Goal: Transaction & Acquisition: Purchase product/service

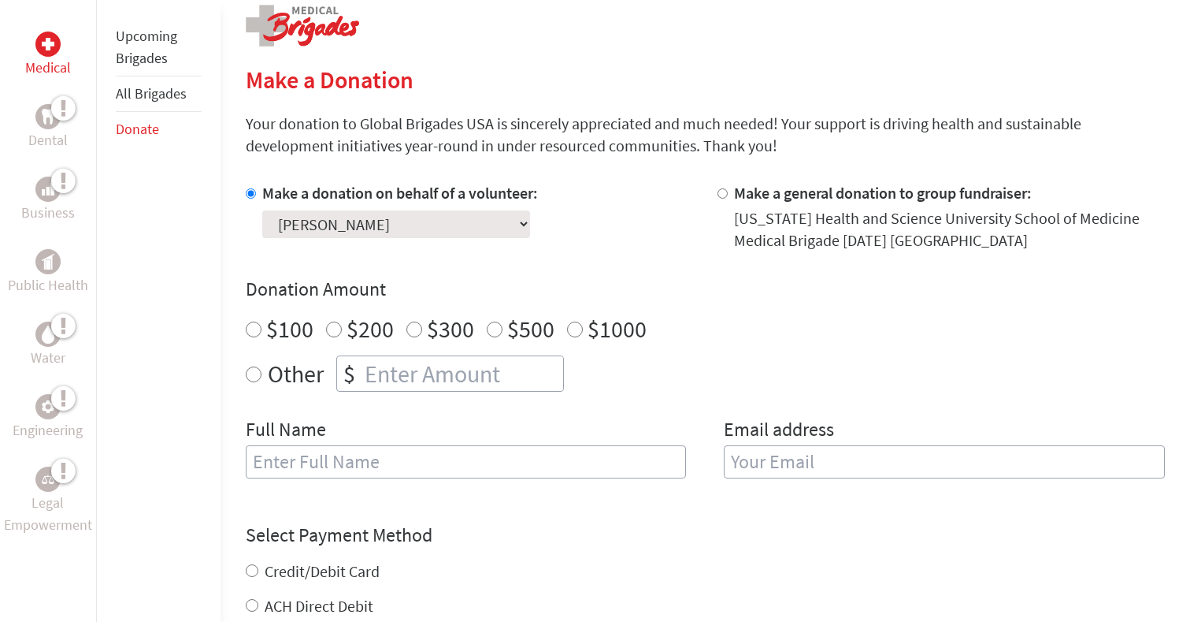
scroll to position [329, 0]
click at [256, 332] on input "$100" at bounding box center [254, 328] width 16 height 16
radio input "true"
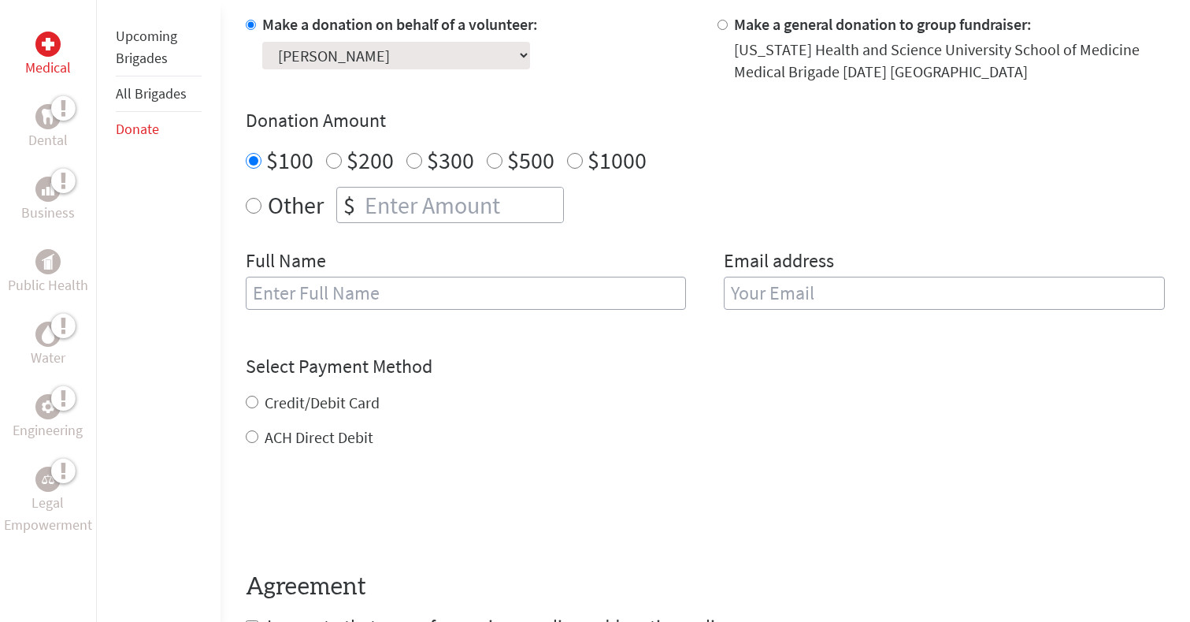
scroll to position [525, 0]
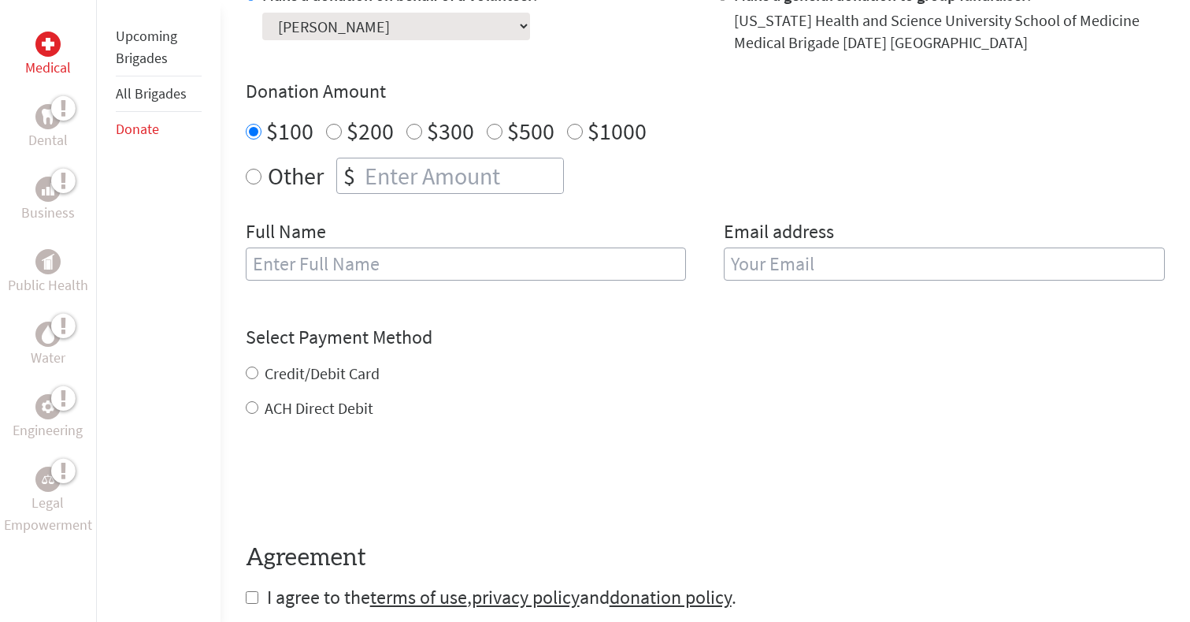
click at [253, 373] on input "Credit/Debit Card" at bounding box center [252, 372] width 13 height 13
radio input "true"
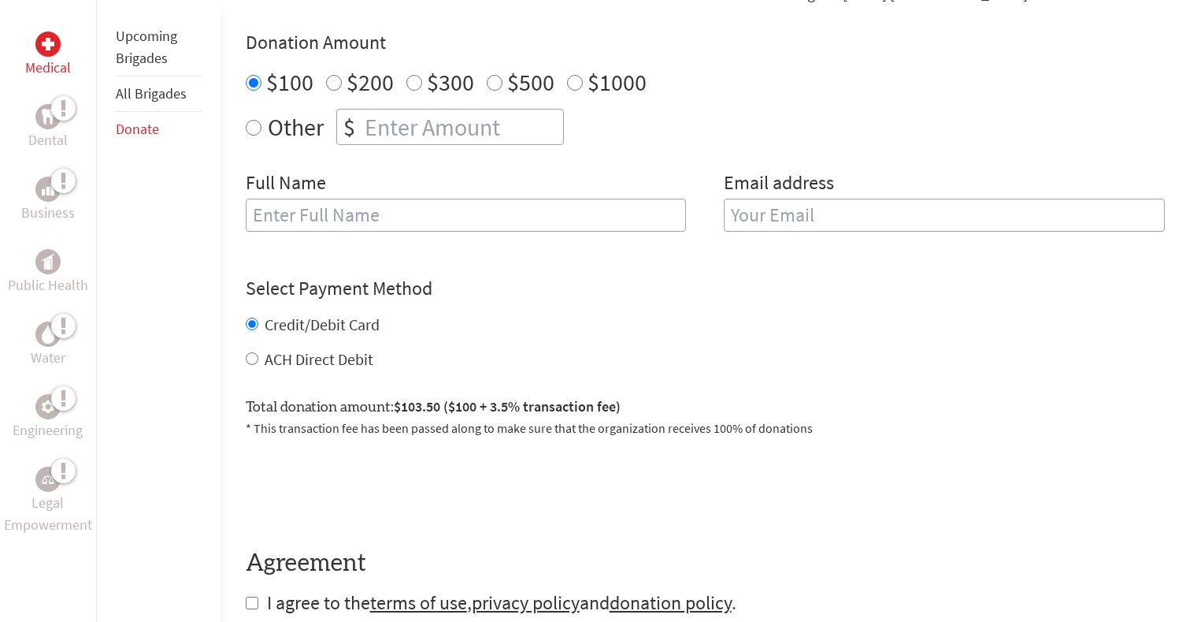
scroll to position [577, 0]
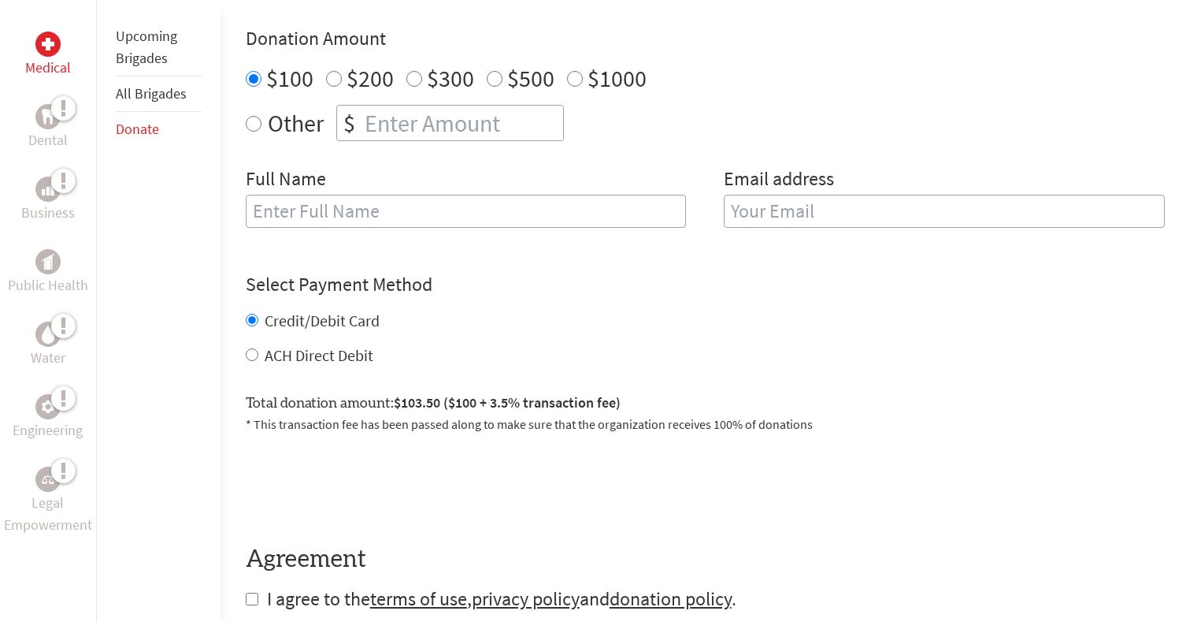
click at [254, 358] on input "ACH Direct Debit" at bounding box center [252, 354] width 13 height 13
radio input "true"
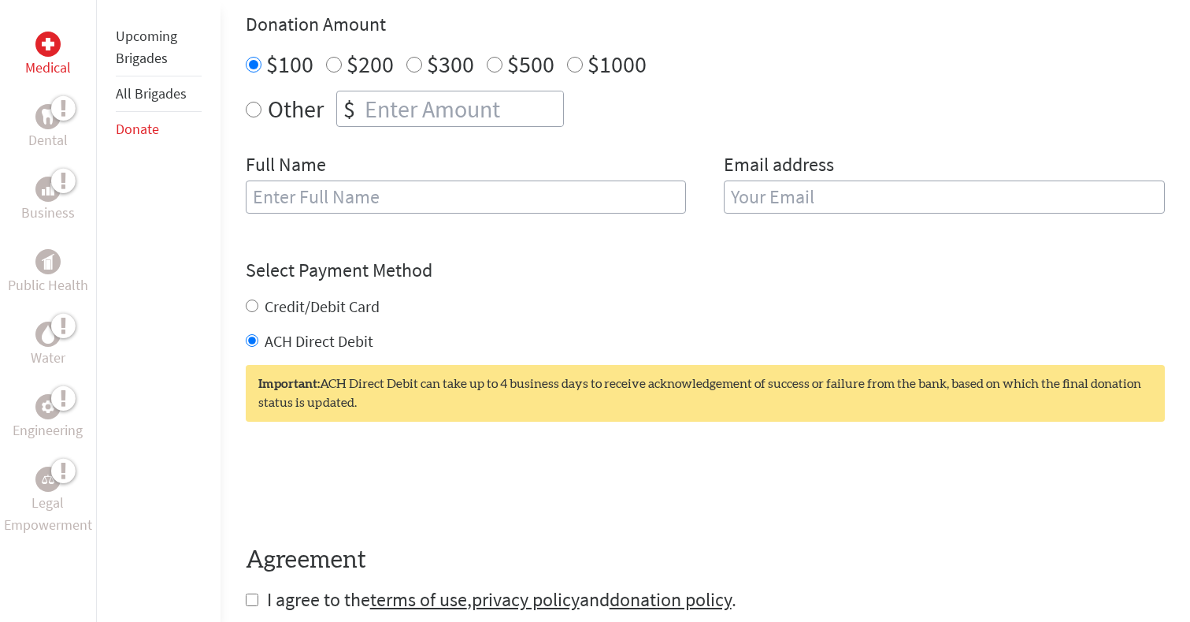
scroll to position [578, 0]
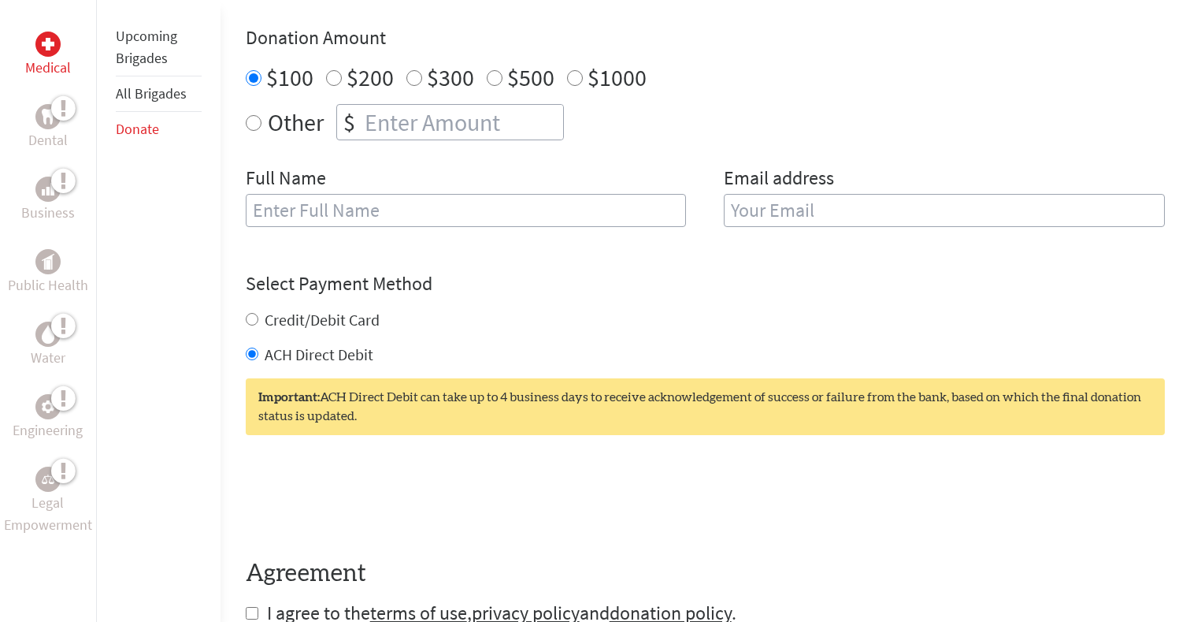
click at [411, 218] on input "text" at bounding box center [466, 210] width 441 height 33
type input "[PERSON_NAME]"
type input "[EMAIL_ADDRESS][DOMAIN_NAME]"
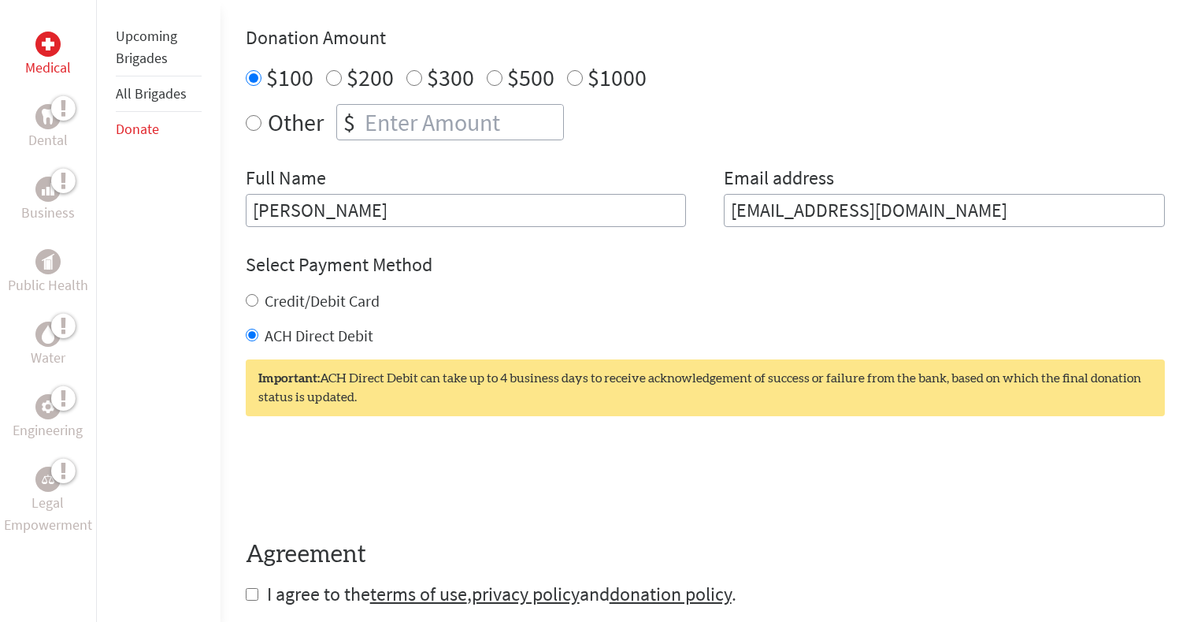
click at [269, 208] on input "[PERSON_NAME]" at bounding box center [466, 210] width 441 height 33
type input "[PERSON_NAME]"
click at [473, 269] on h4 "Select Payment Method" at bounding box center [705, 264] width 919 height 25
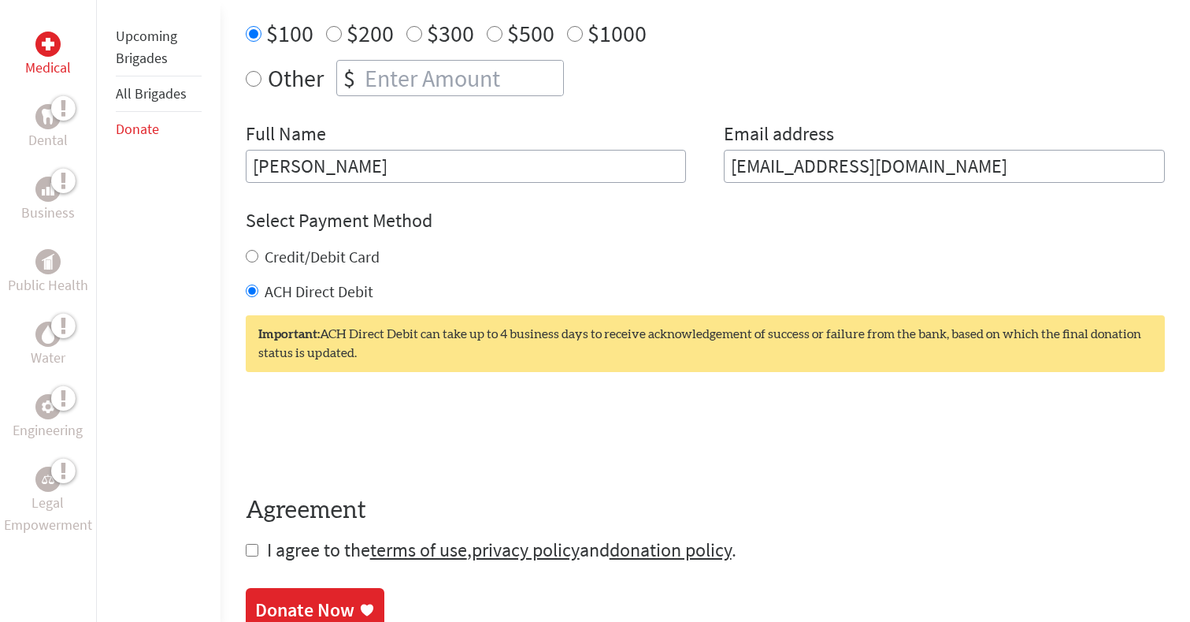
scroll to position [681, 0]
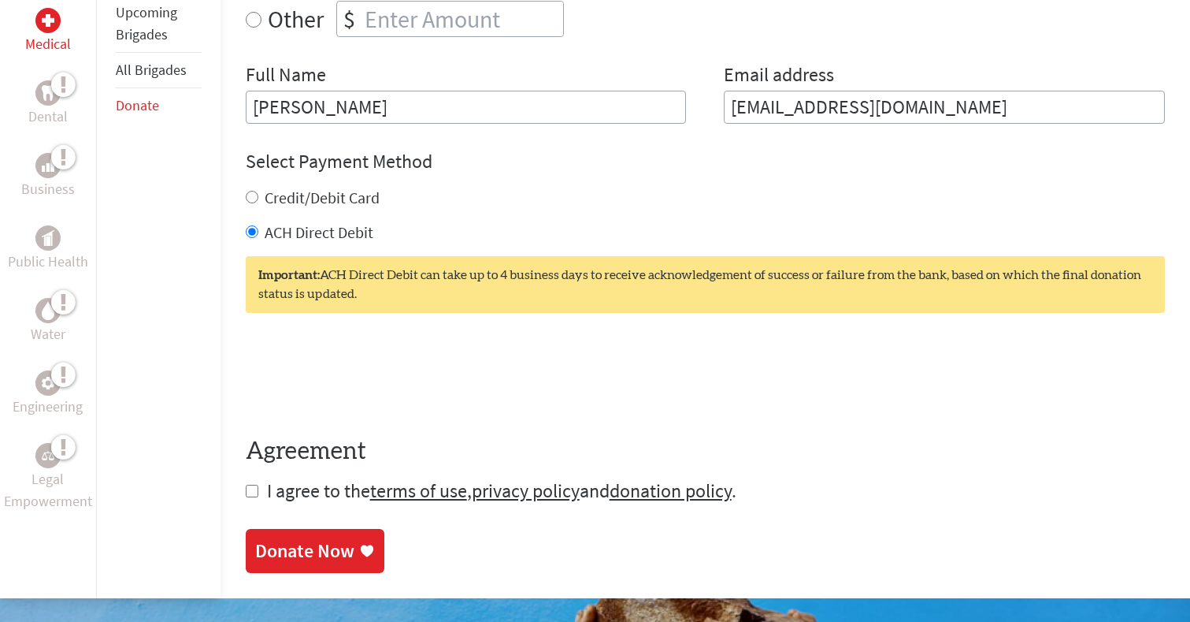
click at [255, 493] on input "checkbox" at bounding box center [252, 491] width 13 height 13
checkbox input "true"
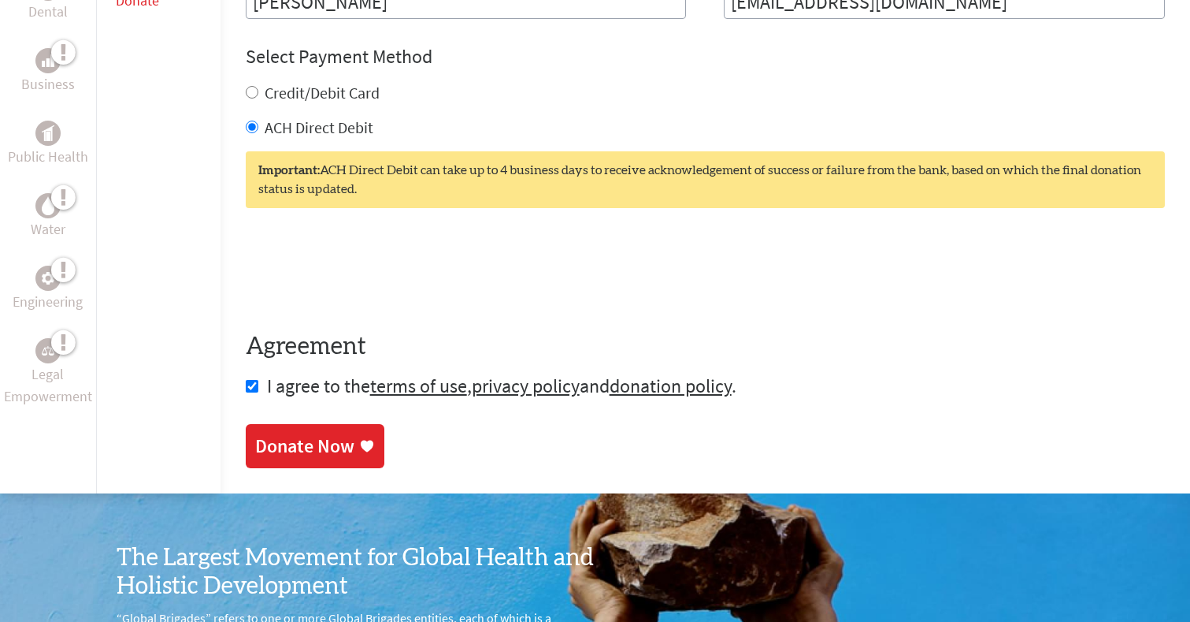
scroll to position [796, 0]
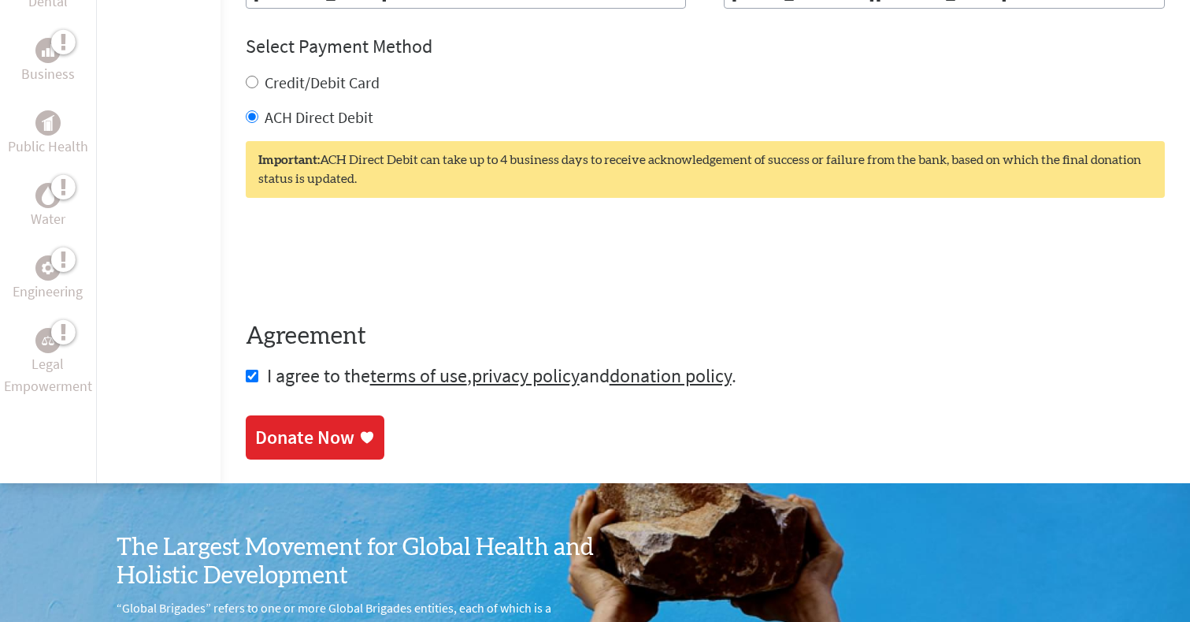
click at [329, 455] on link "Donate Now" at bounding box center [315, 437] width 139 height 44
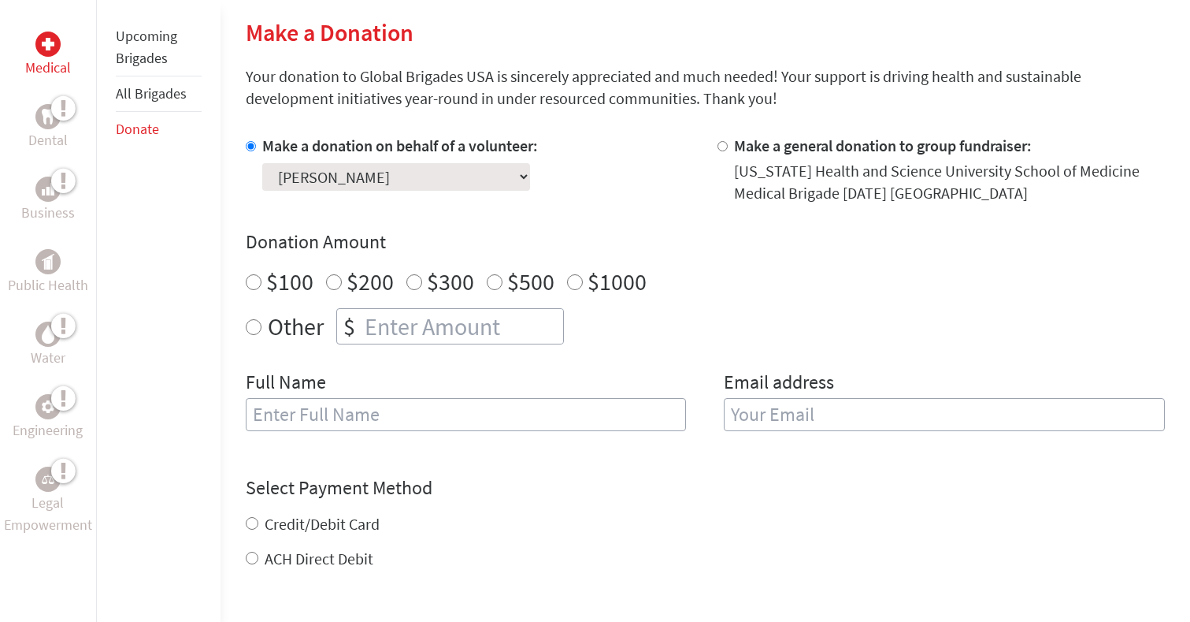
scroll to position [381, 0]
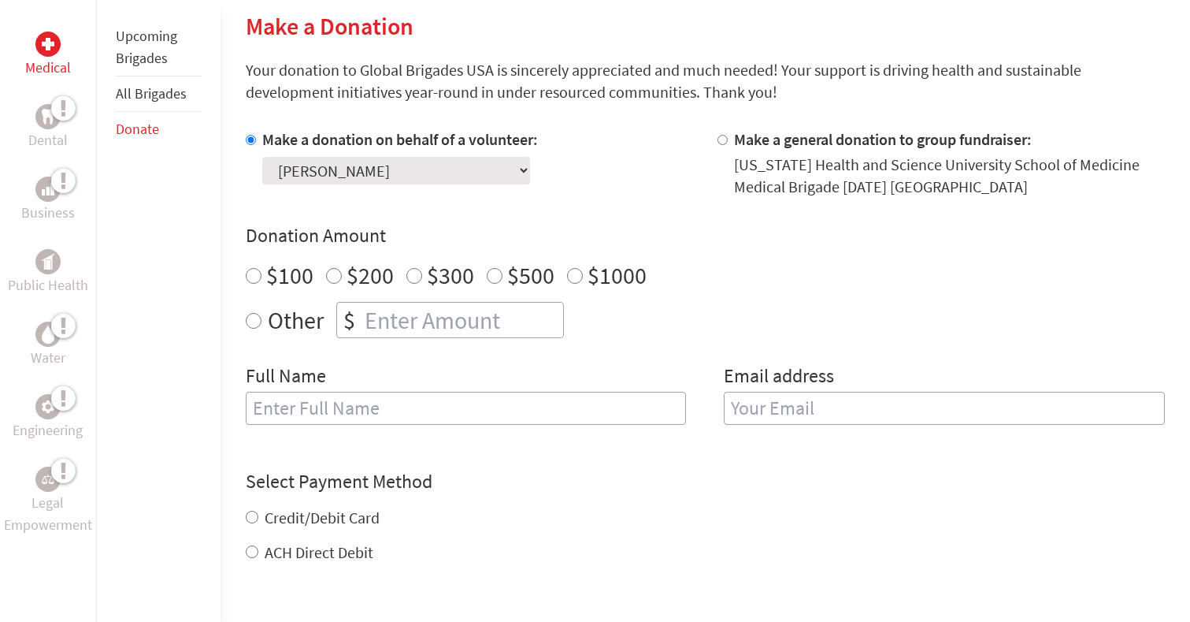
click at [257, 279] on input "$100" at bounding box center [254, 276] width 16 height 16
radio input "true"
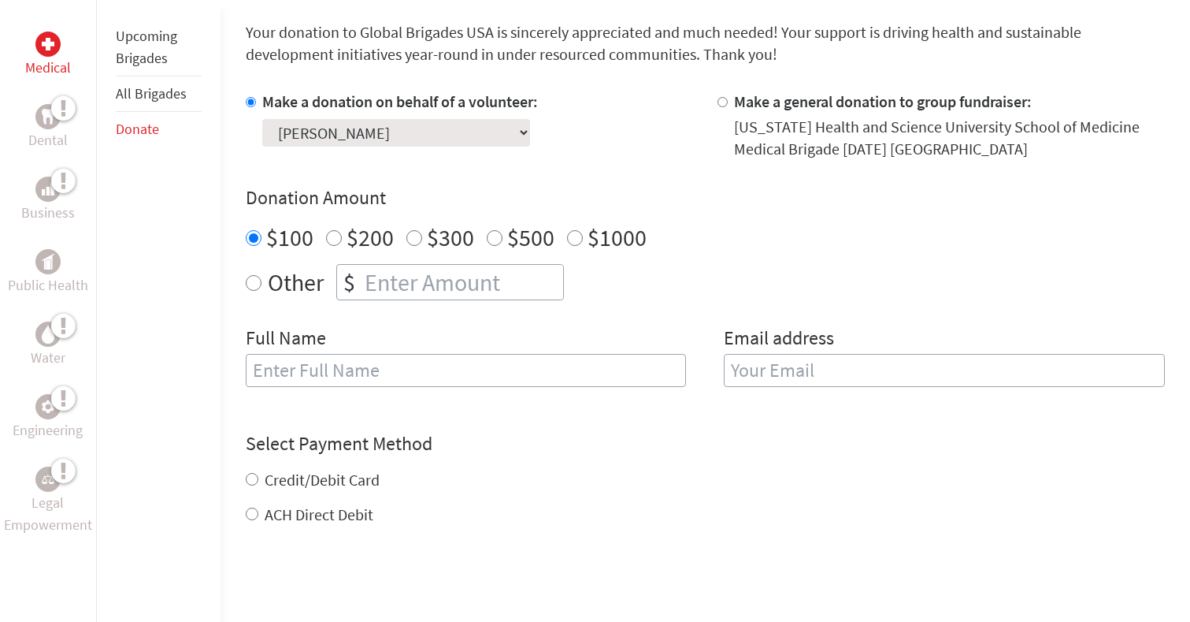
scroll to position [432, 0]
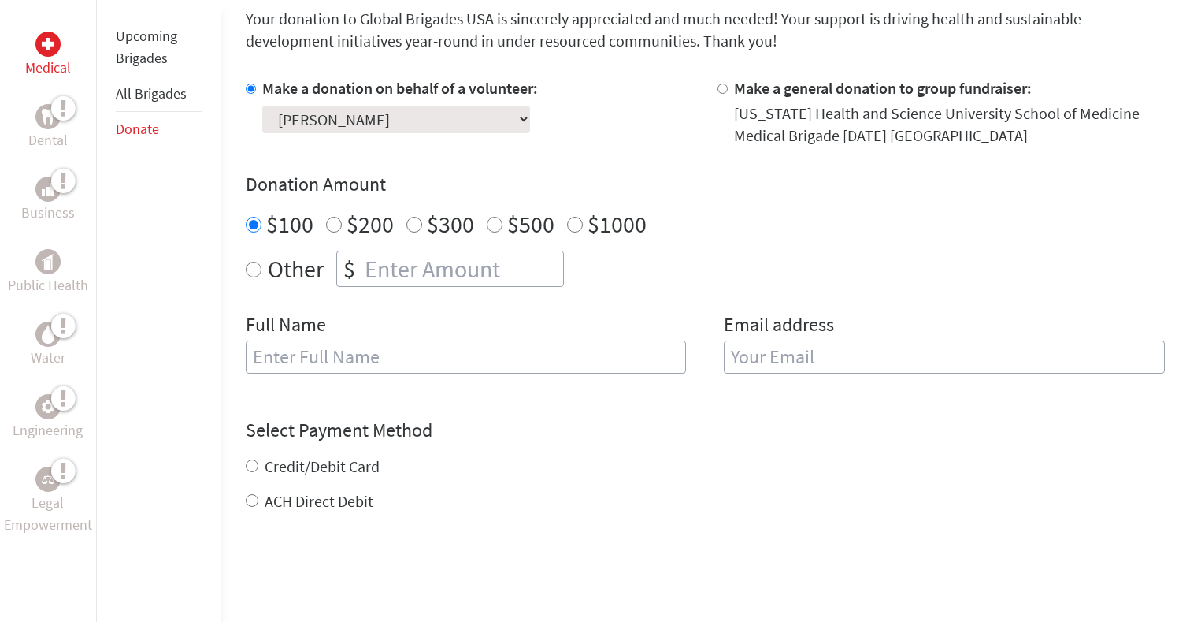
click at [486, 339] on div "Full Name" at bounding box center [466, 352] width 441 height 80
click at [486, 340] on div "Full Name" at bounding box center [466, 352] width 441 height 80
type input "[PERSON_NAME]"
type input "[EMAIL_ADDRESS][DOMAIN_NAME]"
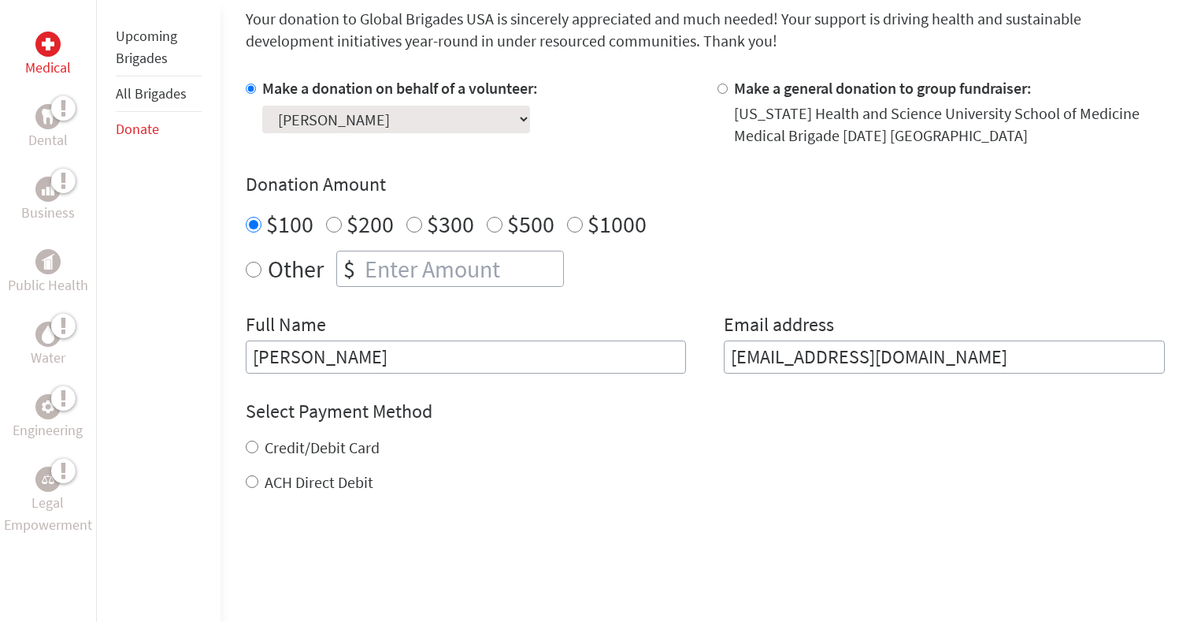
click at [283, 445] on label "Credit/Debit Card" at bounding box center [322, 447] width 115 height 20
click at [258, 445] on input "Credit/Debit Card" at bounding box center [252, 446] width 13 height 13
radio input "true"
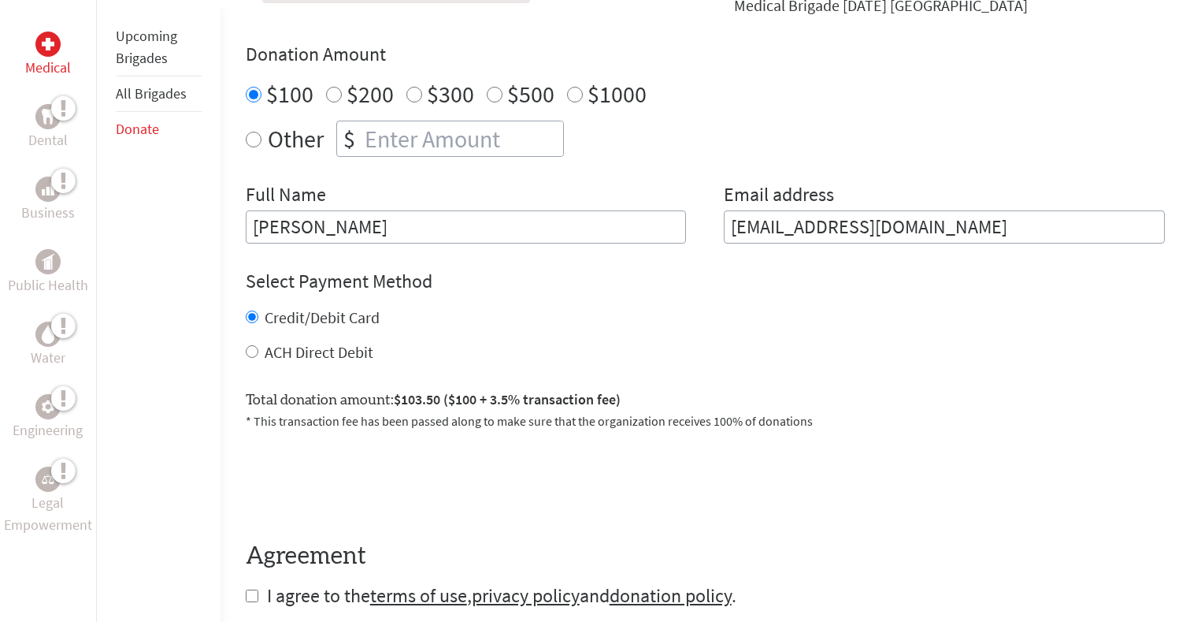
scroll to position [575, 0]
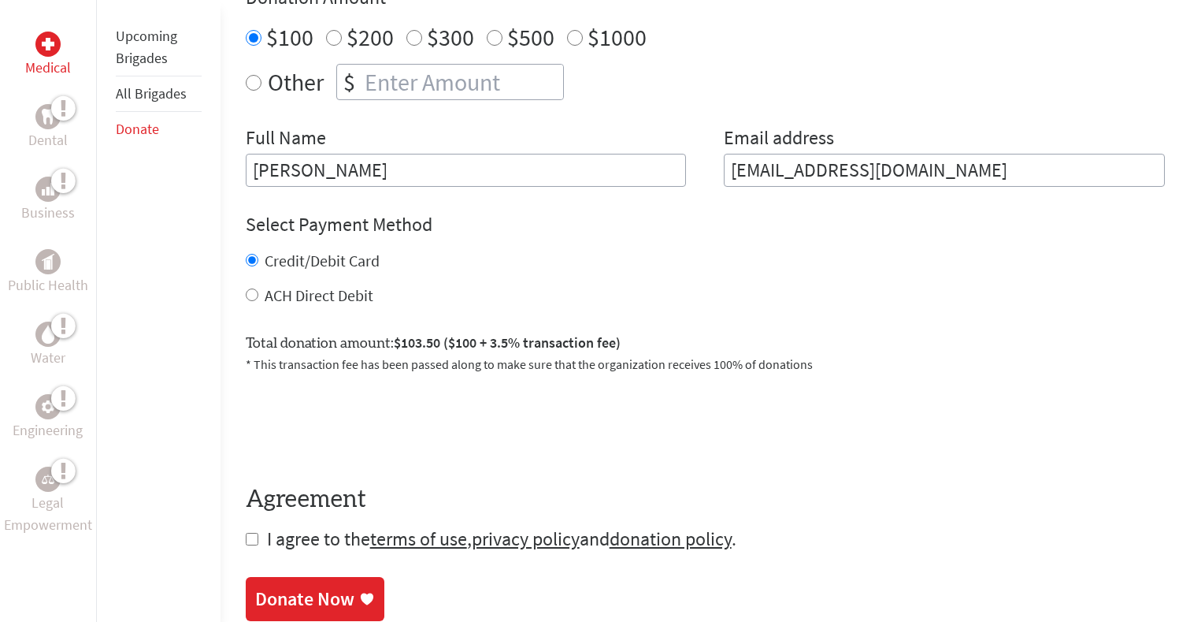
click at [252, 543] on input "checkbox" at bounding box center [252, 539] width 13 height 13
checkbox input "true"
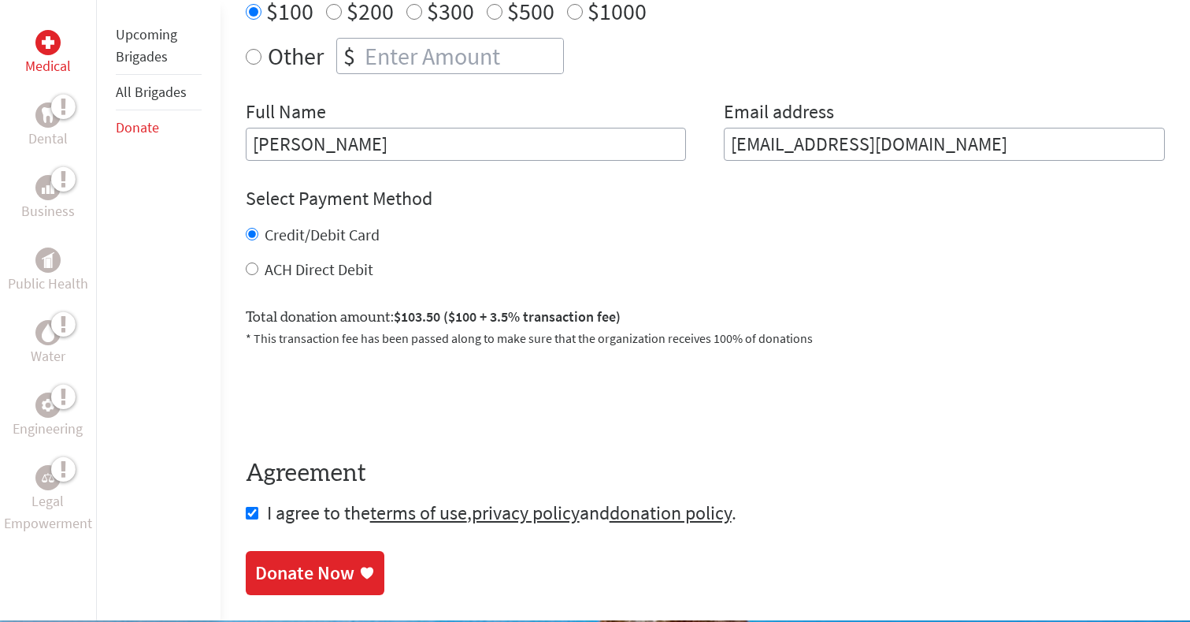
scroll to position [674, 0]
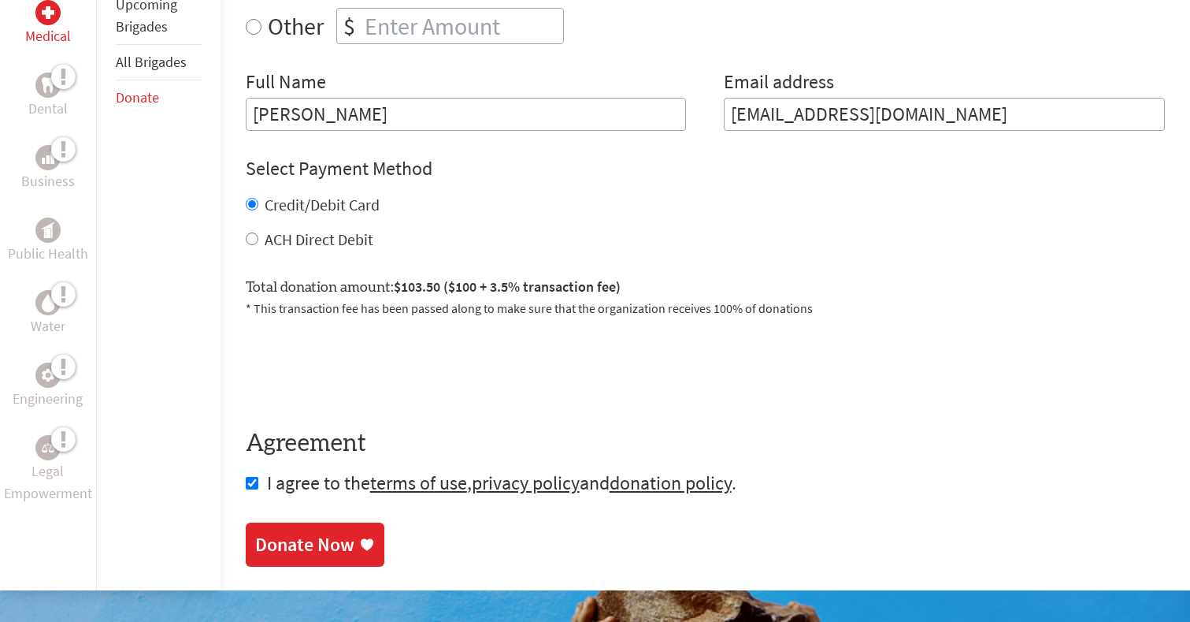
click at [300, 544] on div "Donate Now" at bounding box center [304, 544] width 99 height 25
